Goal: Find specific page/section: Find specific page/section

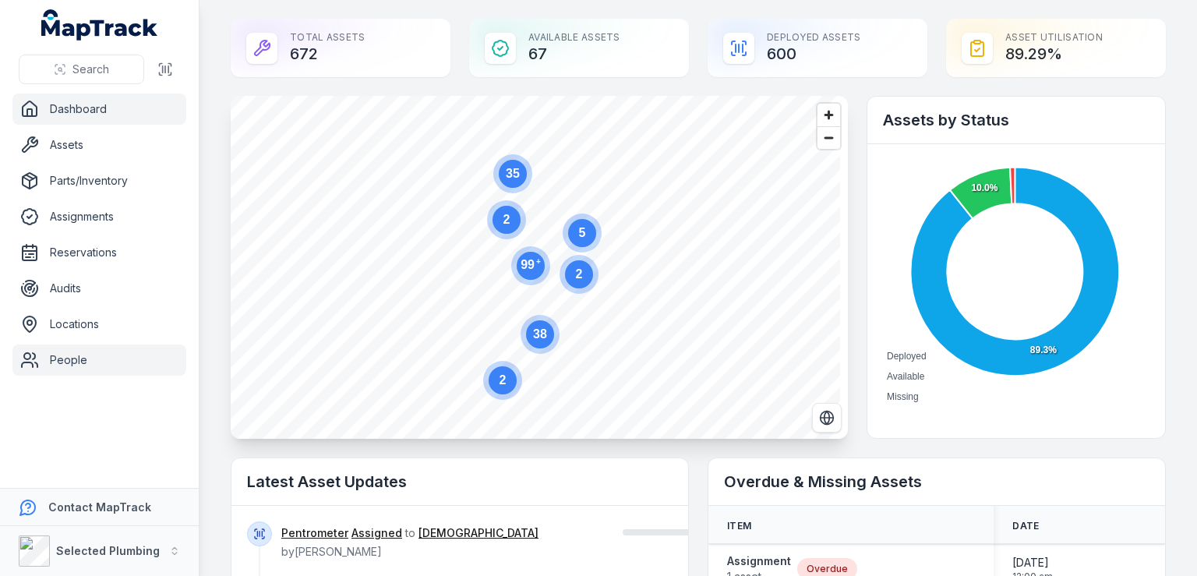
click at [79, 359] on link "People" at bounding box center [99, 359] width 174 height 31
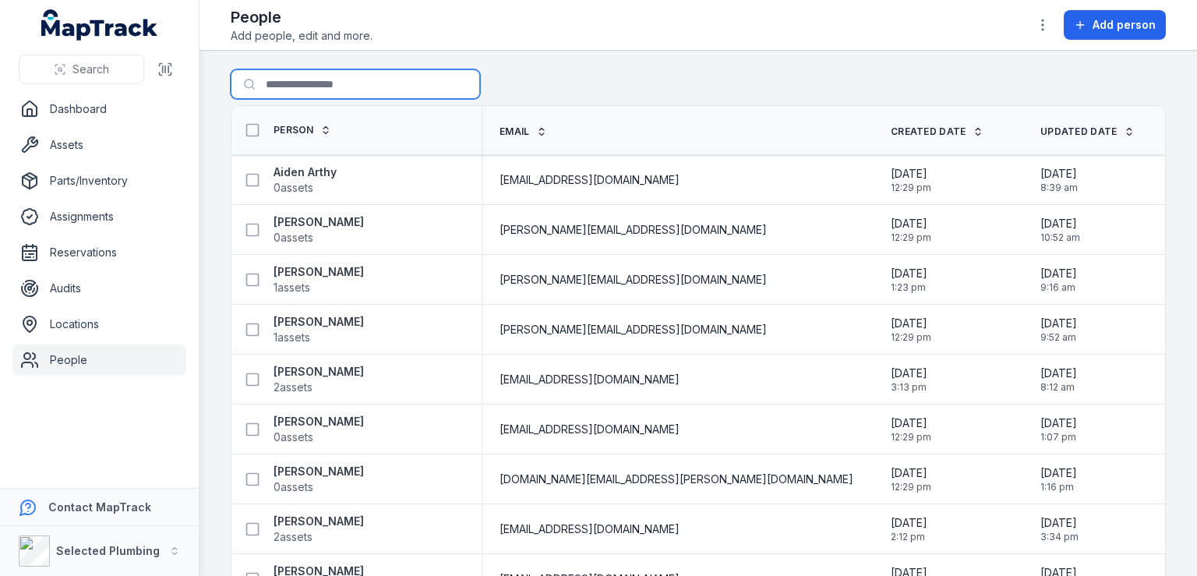
click at [298, 79] on input "Search for people" at bounding box center [355, 84] width 249 height 30
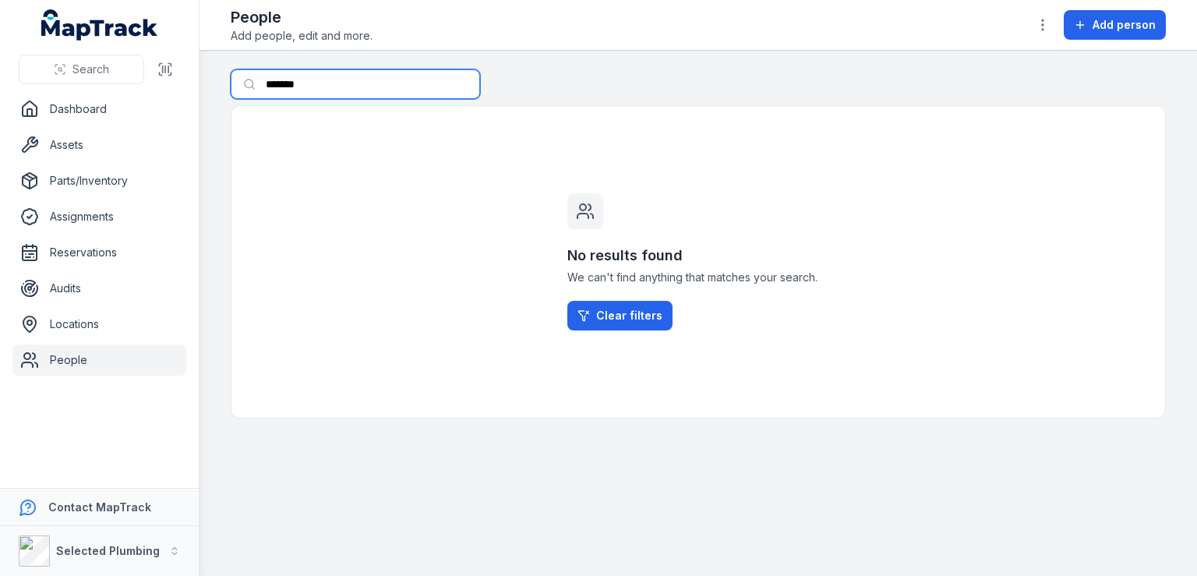
click at [316, 78] on input "*******" at bounding box center [355, 84] width 249 height 30
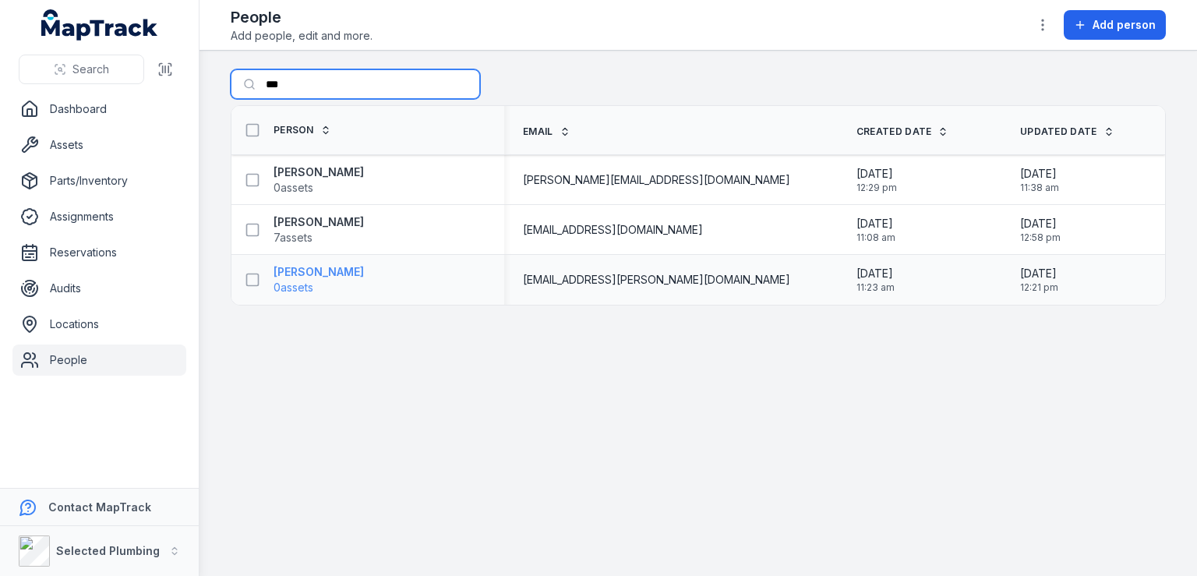
type input "***"
click at [342, 270] on strong "[PERSON_NAME]" at bounding box center [318, 272] width 90 height 16
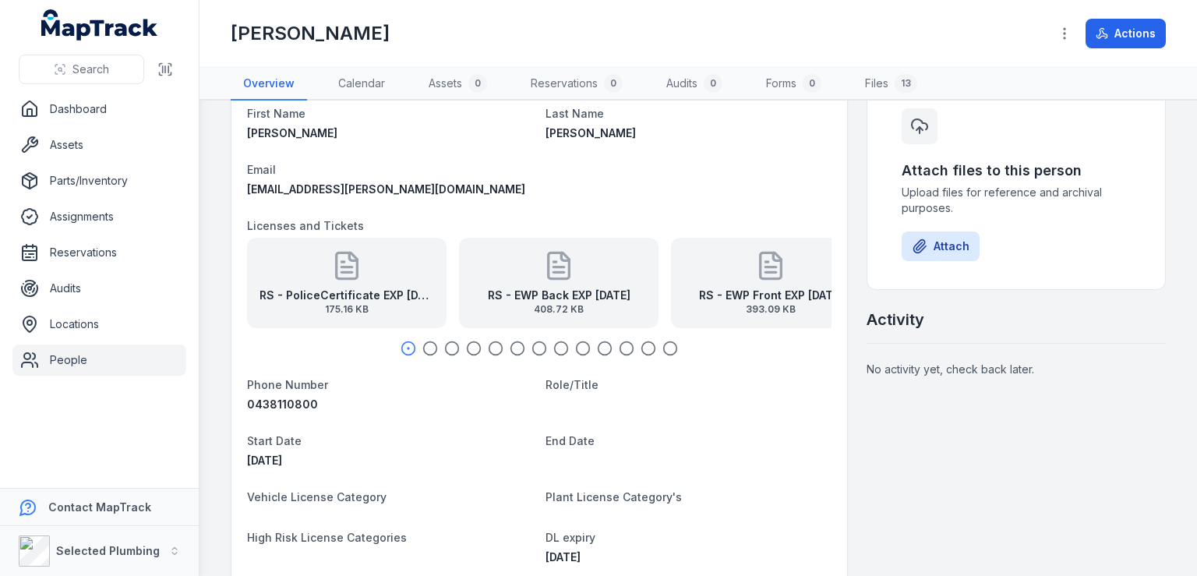
scroll to position [78, 0]
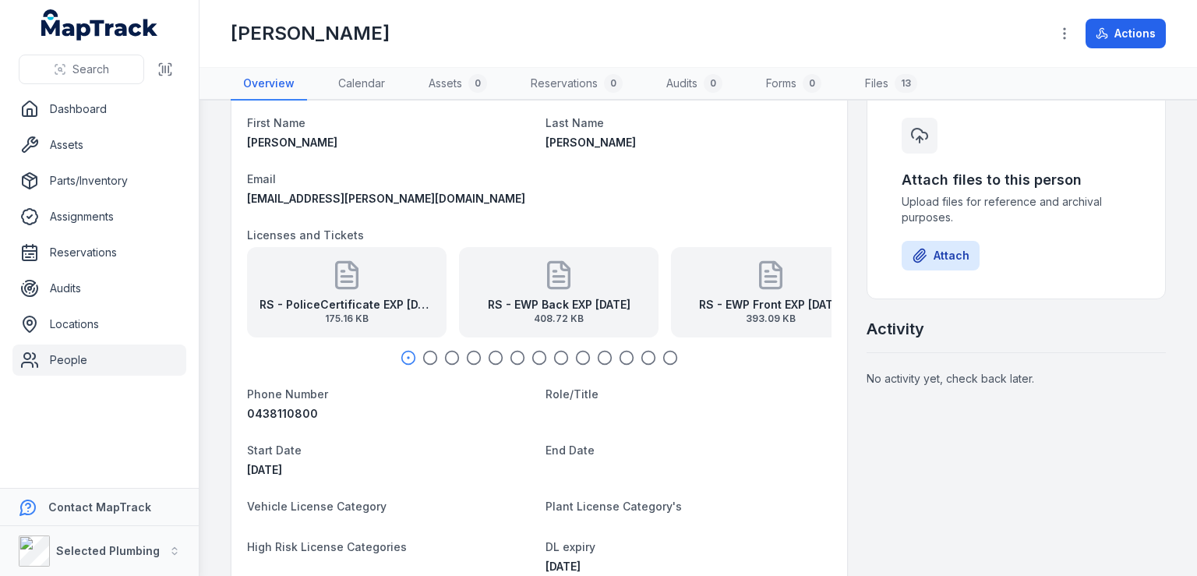
click at [427, 351] on icon "button" at bounding box center [430, 358] width 16 height 16
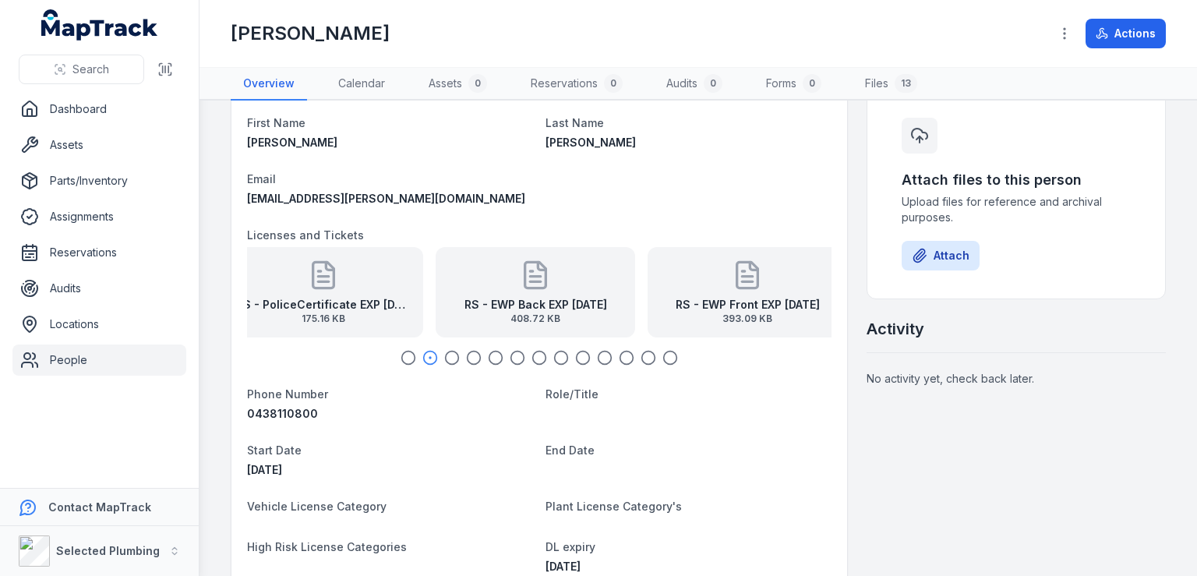
click at [449, 356] on icon "button" at bounding box center [452, 358] width 16 height 16
click at [738, 294] on div "RS - Trade Person Licence Back EXP [DATE] 433.87 KB" at bounding box center [746, 292] width 199 height 90
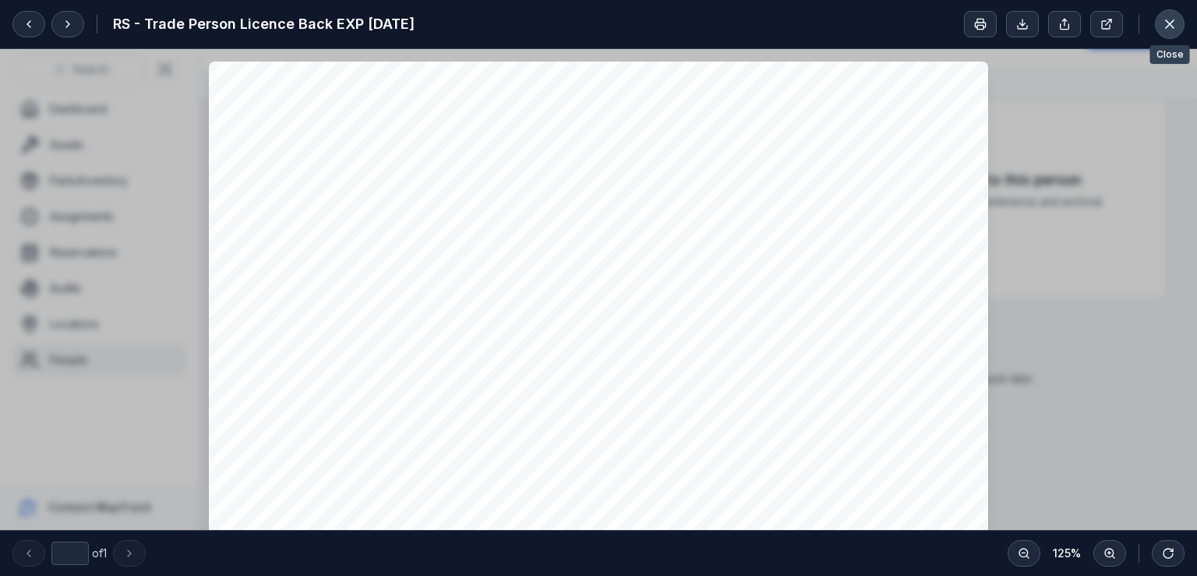
click at [1162, 19] on icon at bounding box center [1170, 24] width 16 height 16
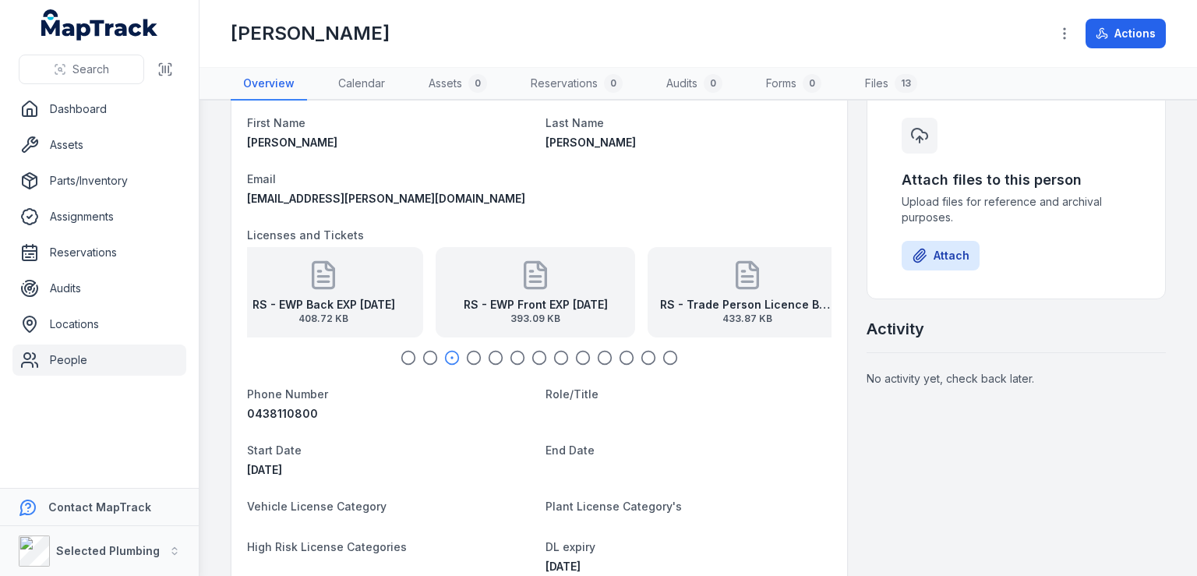
click at [476, 359] on icon "button" at bounding box center [474, 358] width 16 height 16
click at [730, 292] on div "RS - Driving Licence Front EXP [DATE] 480.81 KB" at bounding box center [746, 292] width 199 height 90
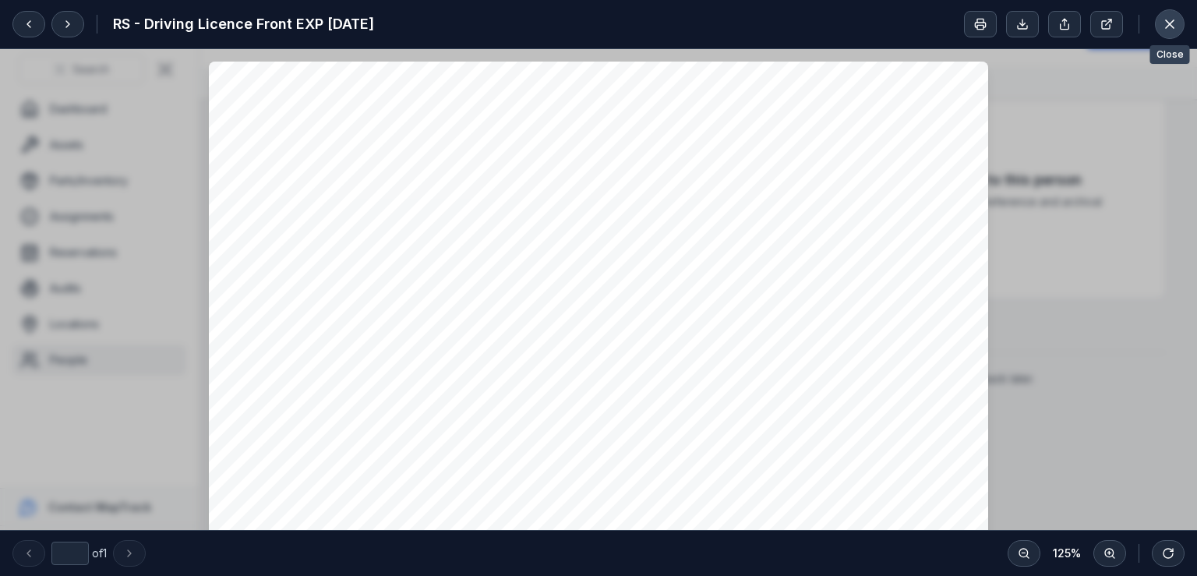
click at [1163, 23] on icon at bounding box center [1170, 24] width 16 height 16
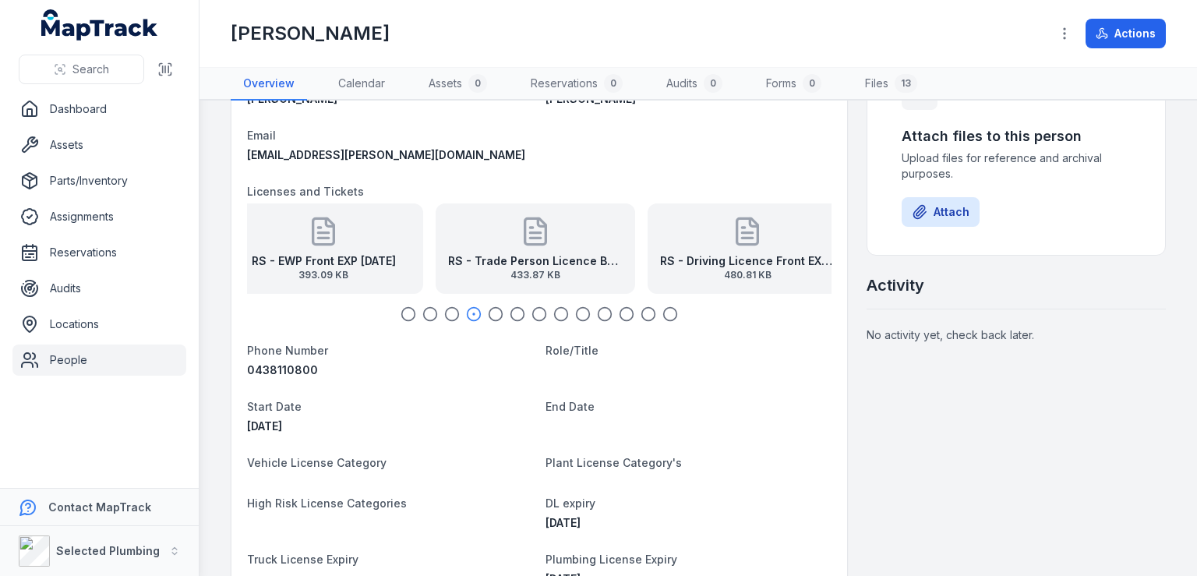
scroll to position [156, 0]
